Goal: Check status: Check status

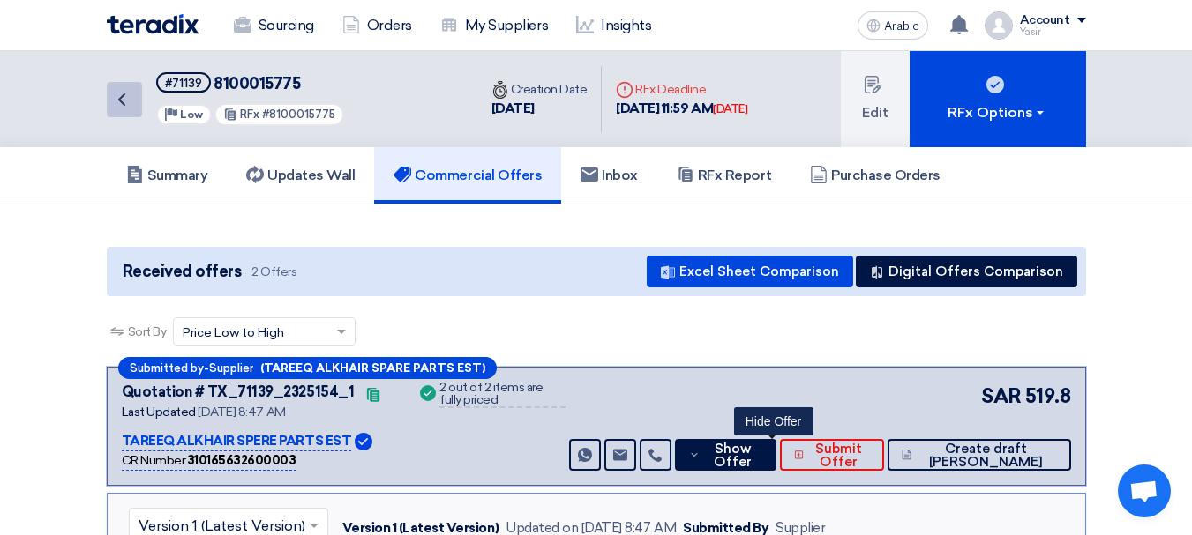
click at [110, 111] on link "Back" at bounding box center [124, 99] width 35 height 35
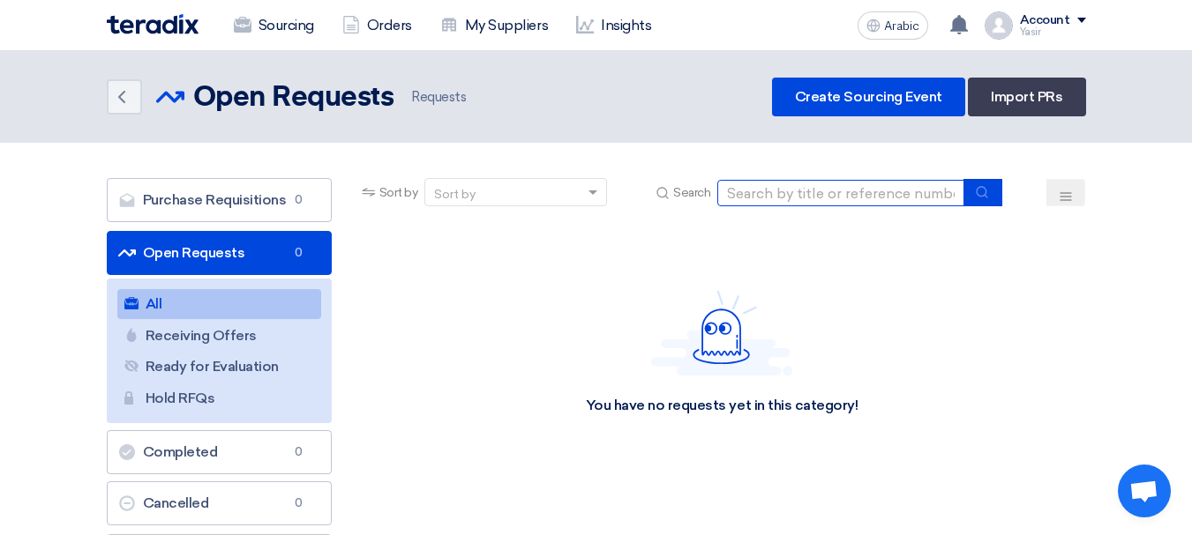
click at [809, 189] on input at bounding box center [840, 193] width 247 height 26
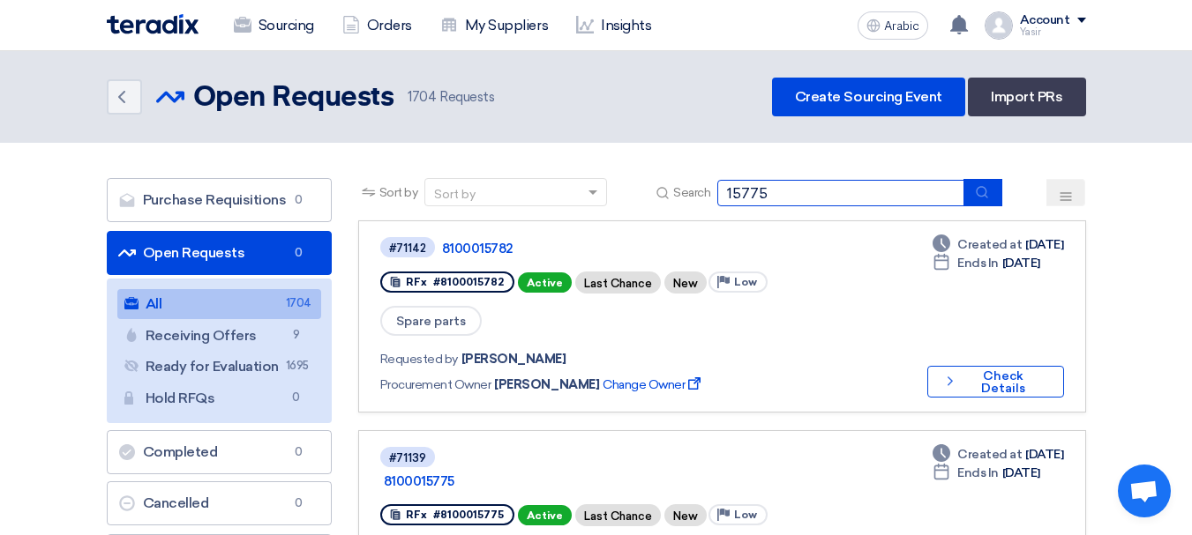
click at [724, 196] on input "15775" at bounding box center [840, 193] width 247 height 26
type input "8100015775"
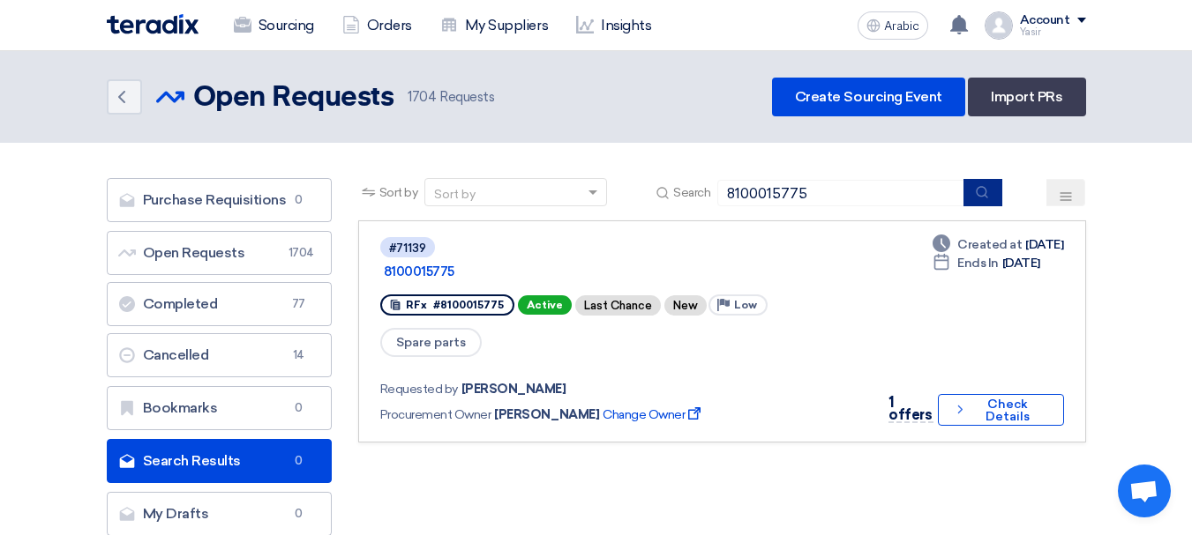
click at [979, 197] on icon "submit" at bounding box center [982, 192] width 14 height 14
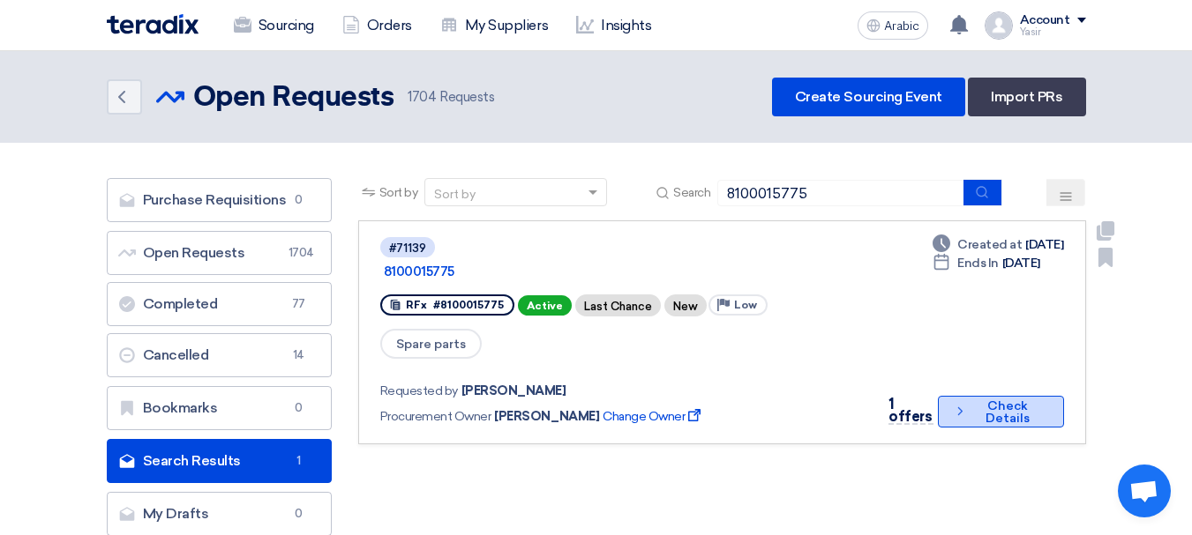
click at [953, 403] on icon "Check details" at bounding box center [960, 411] width 14 height 17
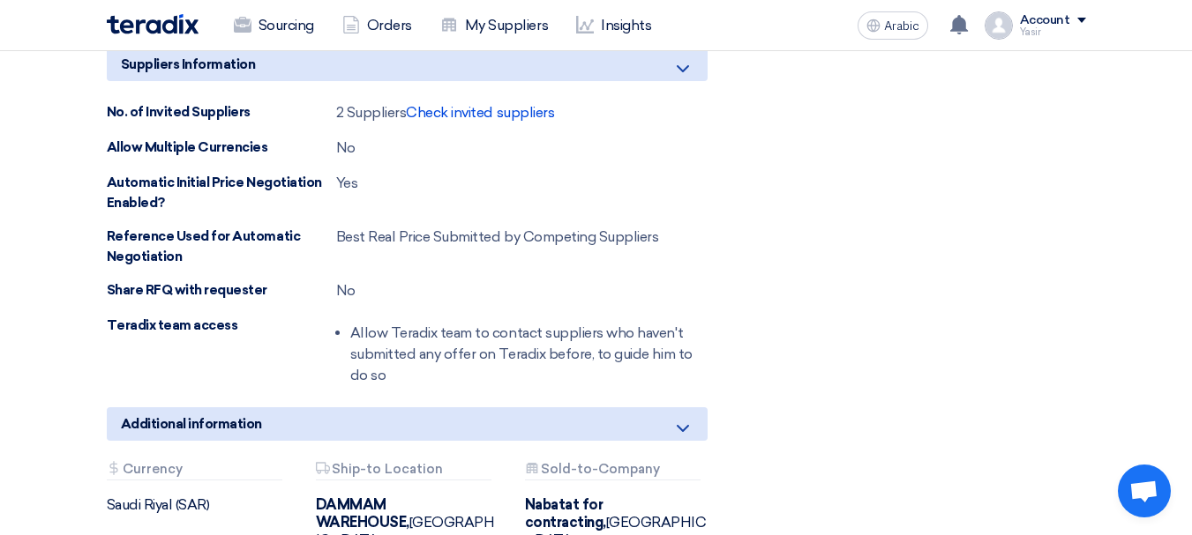
scroll to position [1235, 0]
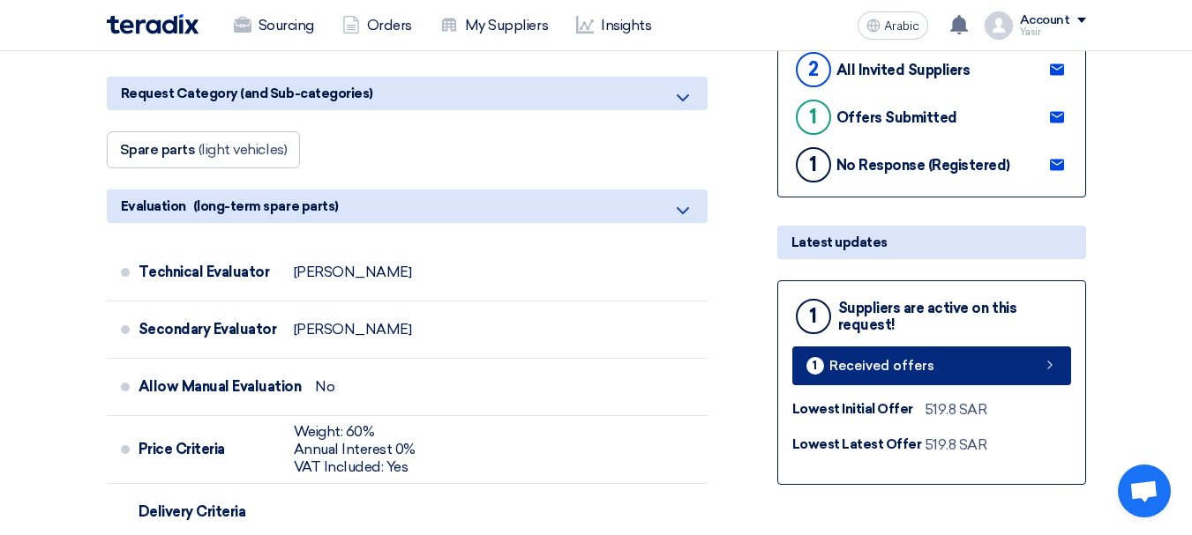
click at [1025, 371] on link "1 Received offers" at bounding box center [931, 366] width 279 height 39
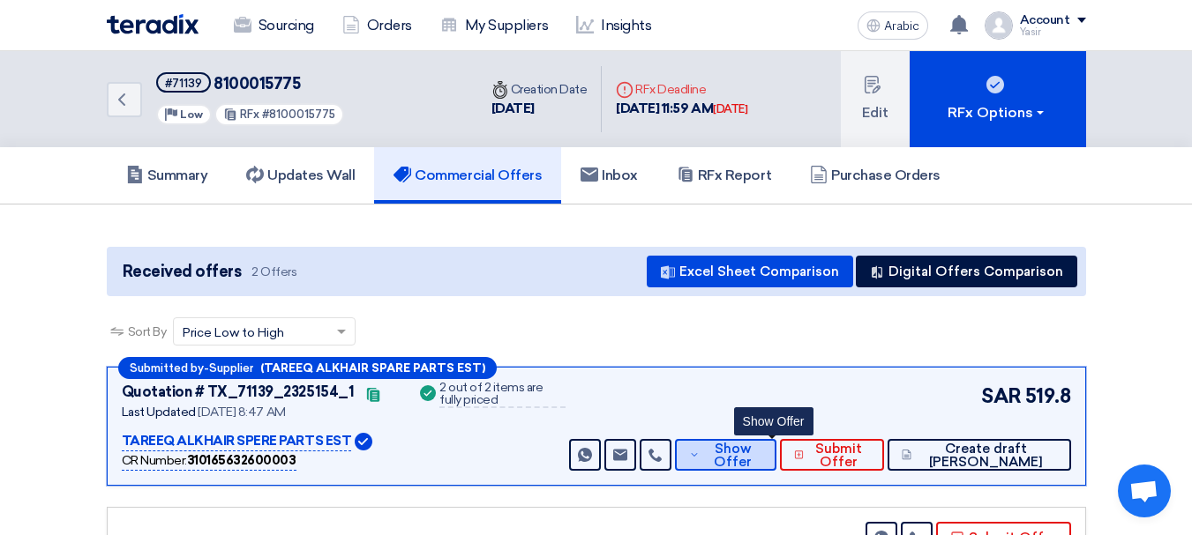
click at [752, 451] on font "Show Offer" at bounding box center [733, 455] width 38 height 29
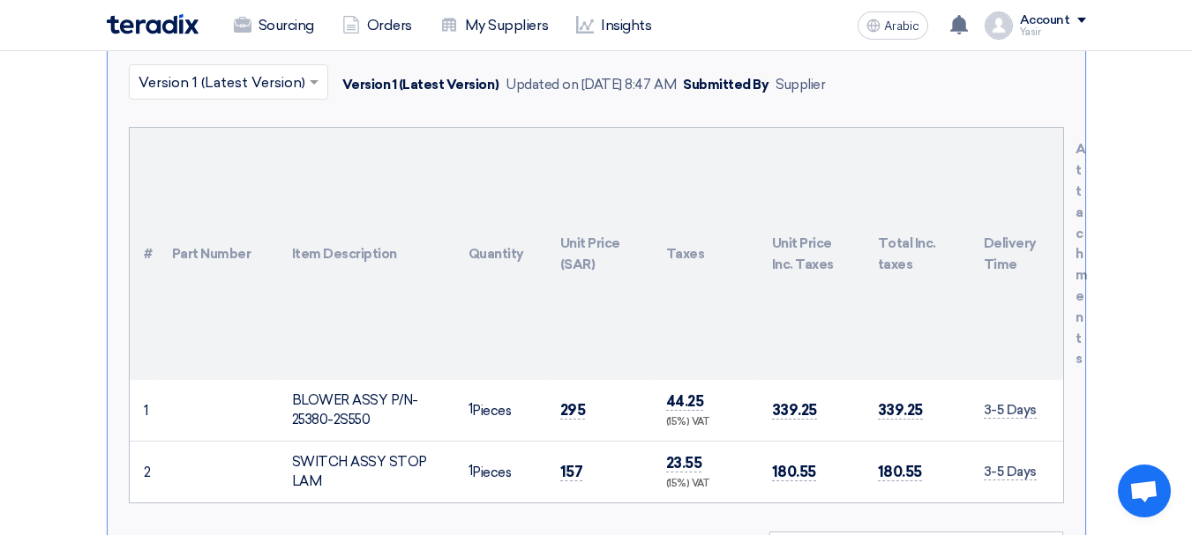
scroll to position [529, 0]
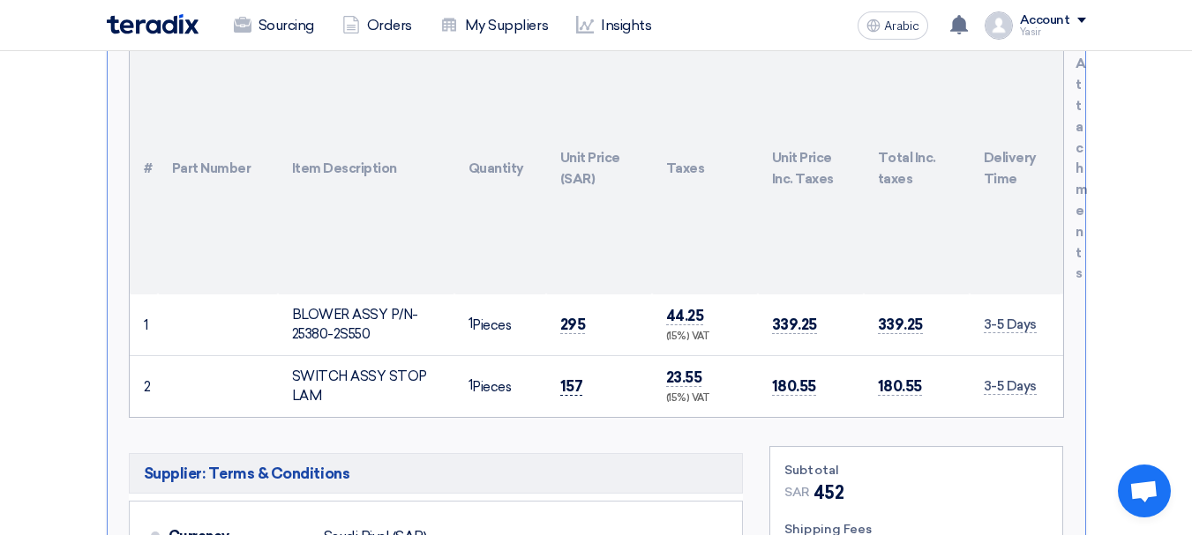
drag, startPoint x: 559, startPoint y: 385, endPoint x: 578, endPoint y: 390, distance: 19.3
click at [578, 390] on font "157" at bounding box center [571, 387] width 23 height 18
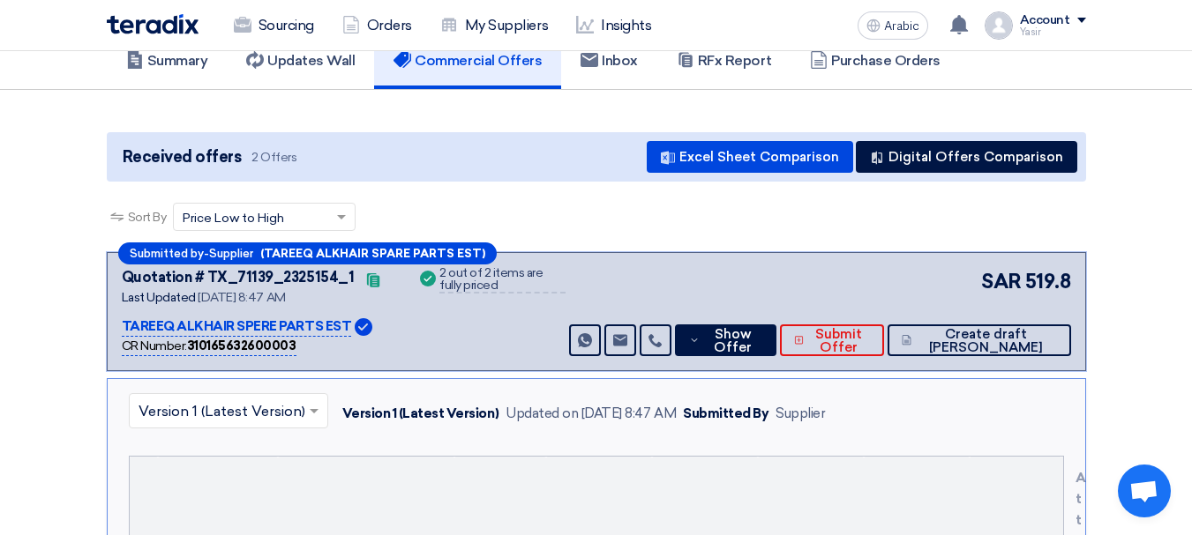
scroll to position [0, 0]
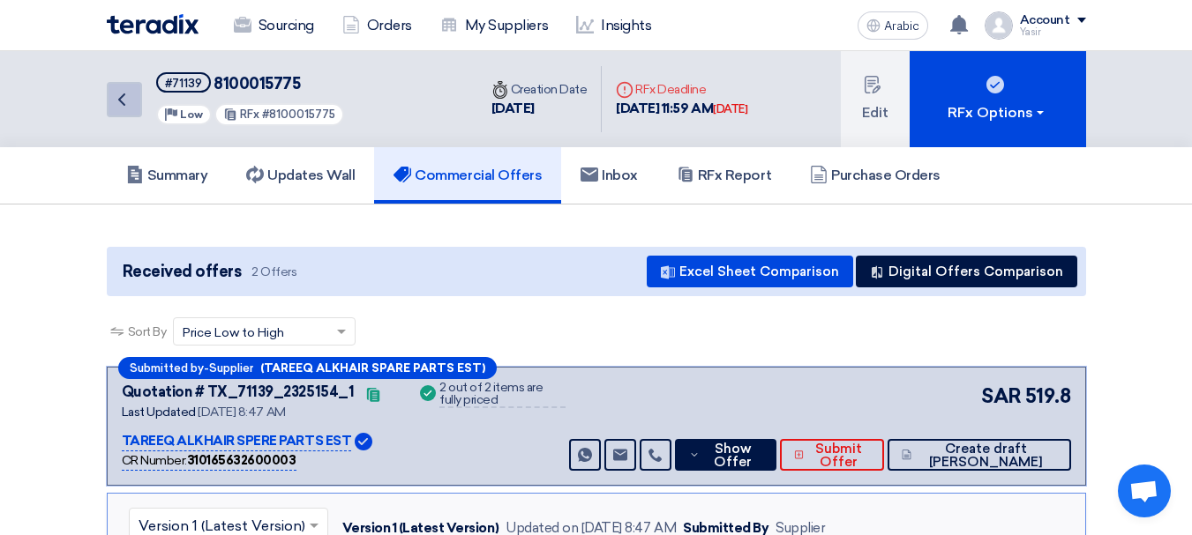
click at [116, 98] on icon "Back" at bounding box center [121, 99] width 21 height 21
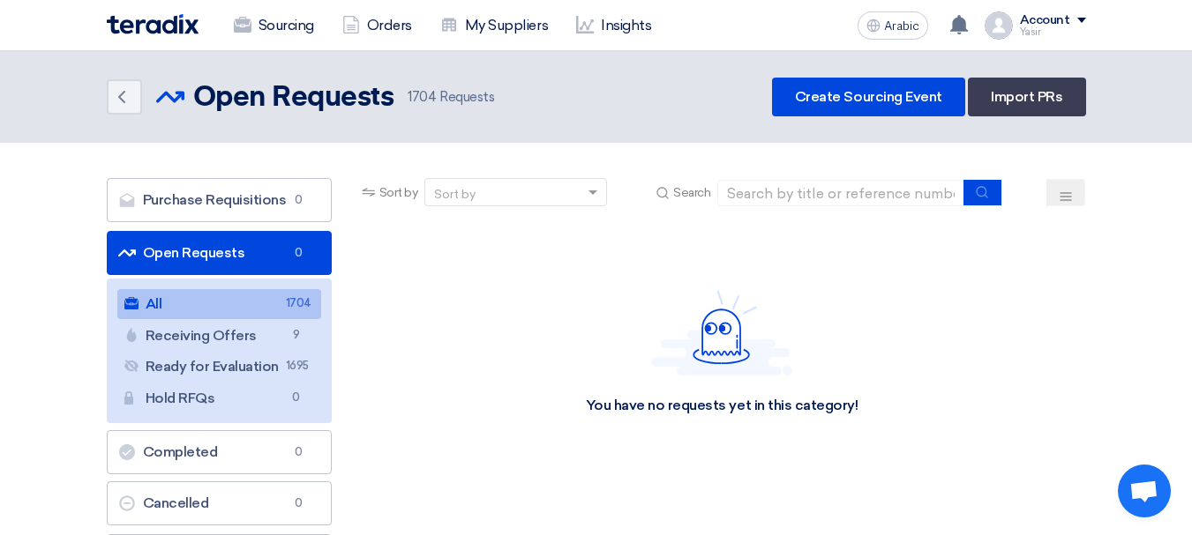
click at [197, 294] on link "All All 1704" at bounding box center [219, 304] width 204 height 30
